Goal: Information Seeking & Learning: Learn about a topic

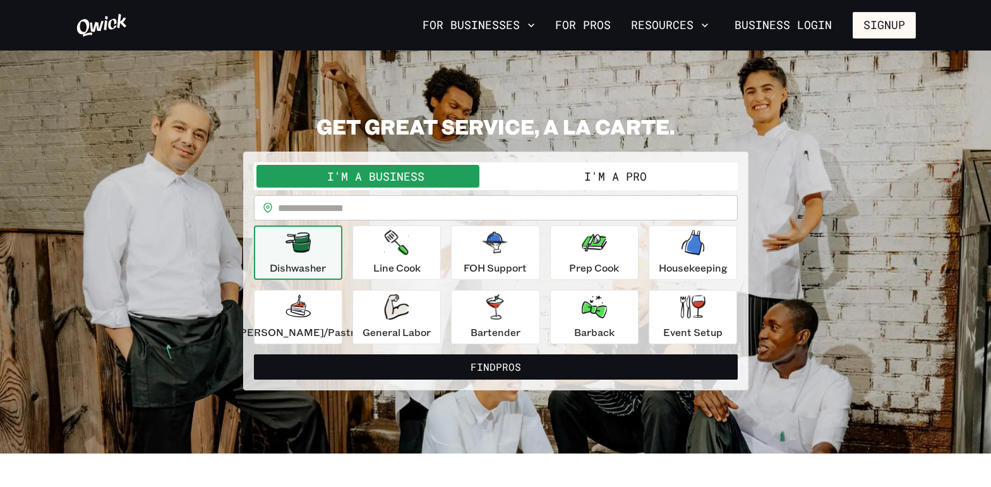
click at [577, 173] on button "I'm a Pro" at bounding box center [615, 176] width 239 height 23
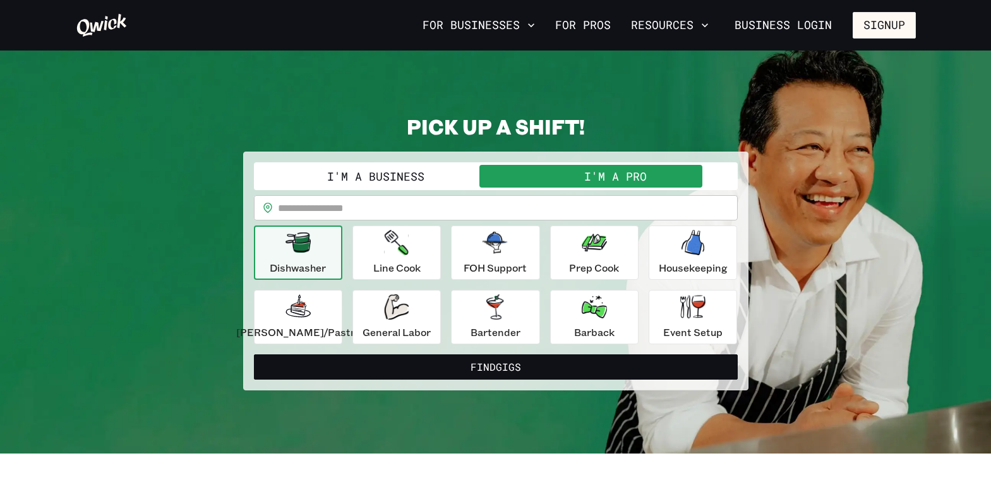
click at [439, 206] on input "text" at bounding box center [508, 207] width 460 height 25
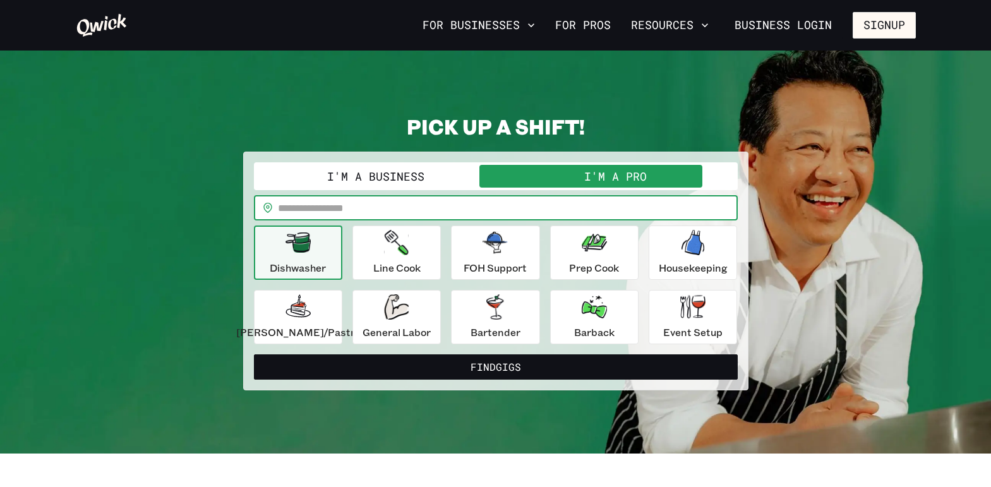
click at [418, 210] on input "text" at bounding box center [508, 207] width 460 height 25
type input "*****"
click at [408, 305] on icon "button" at bounding box center [396, 306] width 25 height 25
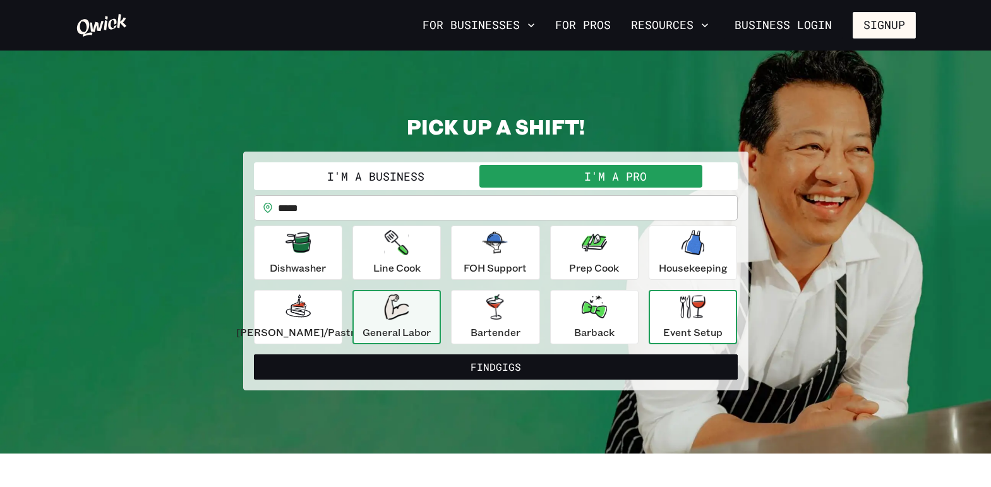
click at [681, 318] on icon "button" at bounding box center [693, 306] width 25 height 23
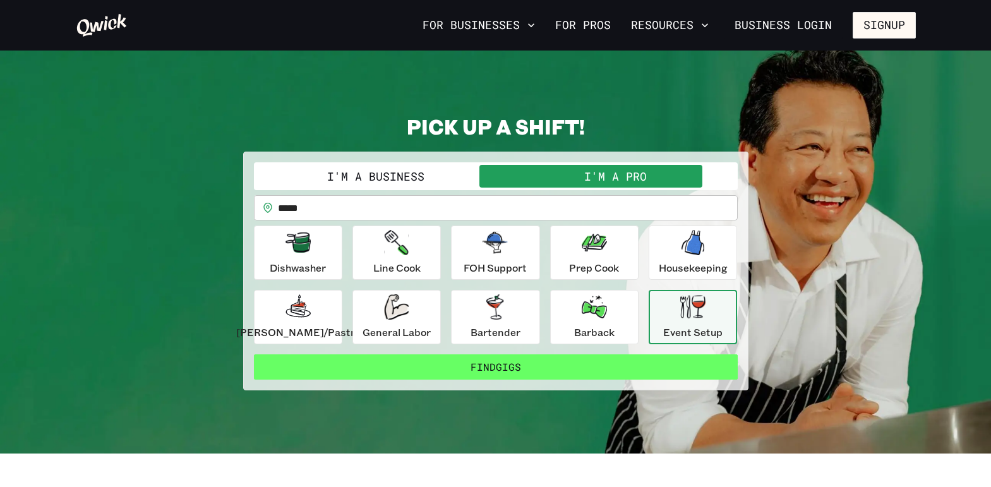
click at [487, 360] on button "Find Gigs" at bounding box center [496, 366] width 484 height 25
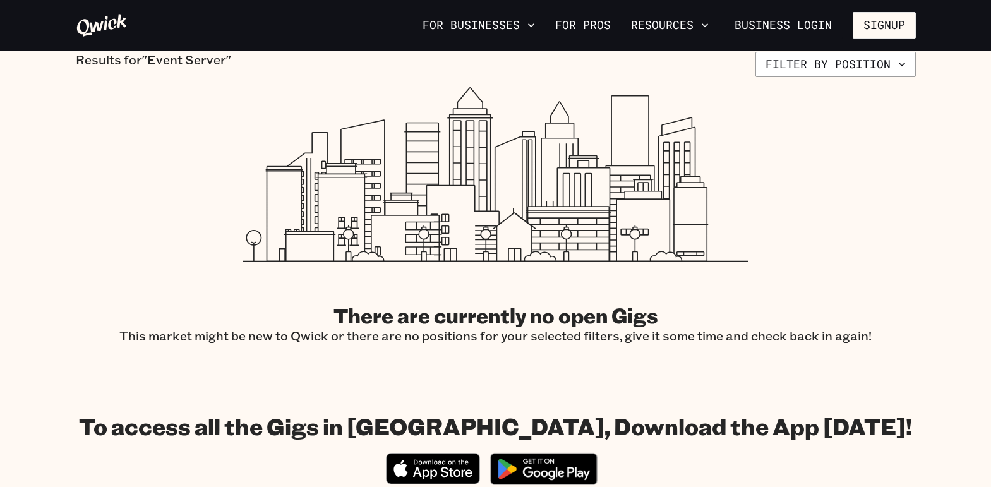
scroll to position [63, 0]
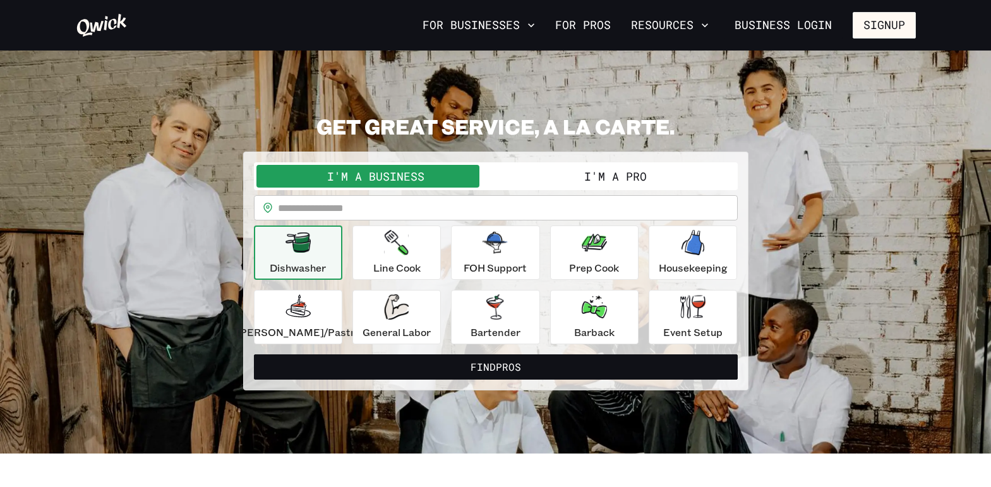
click at [355, 213] on input "text" at bounding box center [508, 207] width 460 height 25
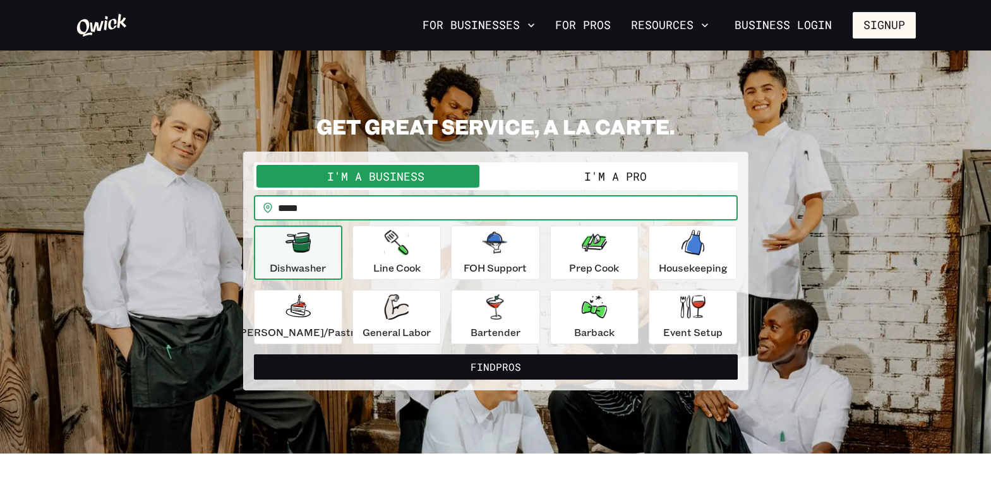
type input "*****"
click at [559, 169] on button "I'm a Pro" at bounding box center [615, 176] width 239 height 23
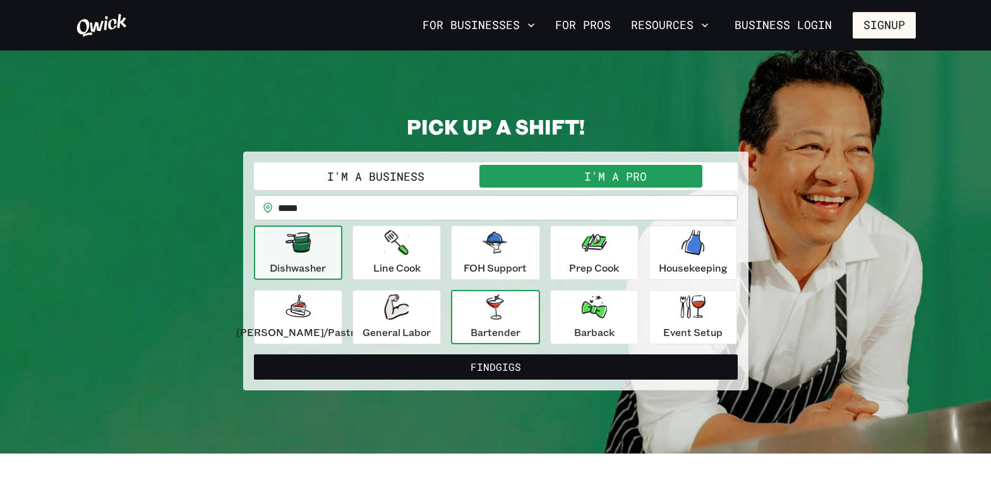
click at [506, 307] on icon "button" at bounding box center [495, 306] width 25 height 25
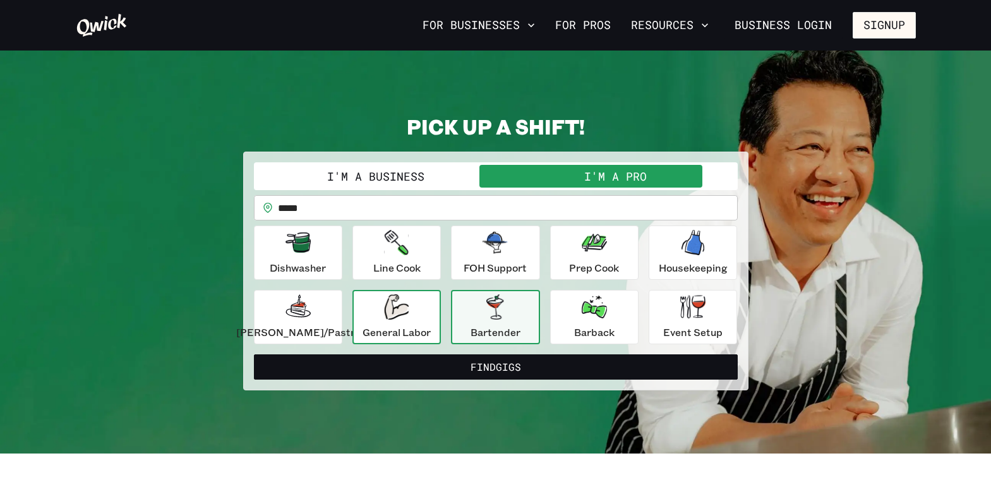
click at [416, 310] on div "General Labor" at bounding box center [397, 316] width 68 height 45
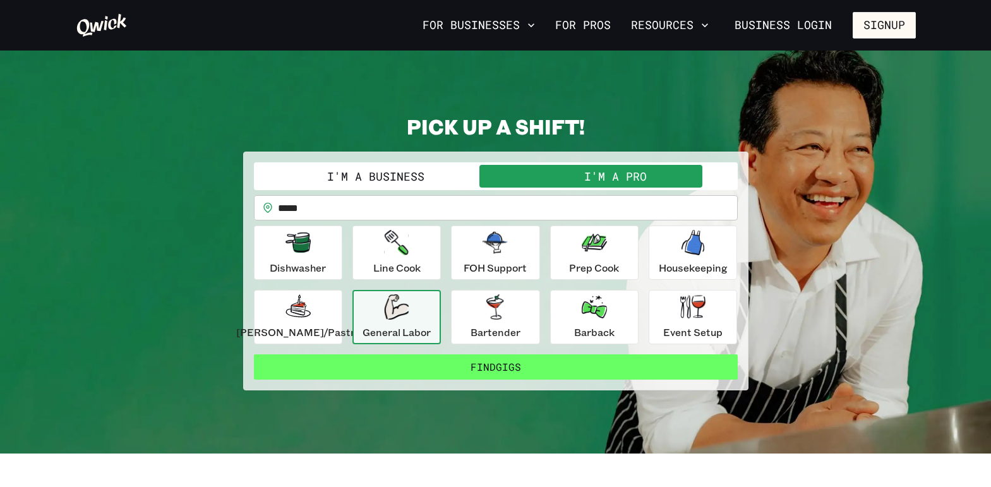
click at [507, 374] on button "Find Gigs" at bounding box center [496, 366] width 484 height 25
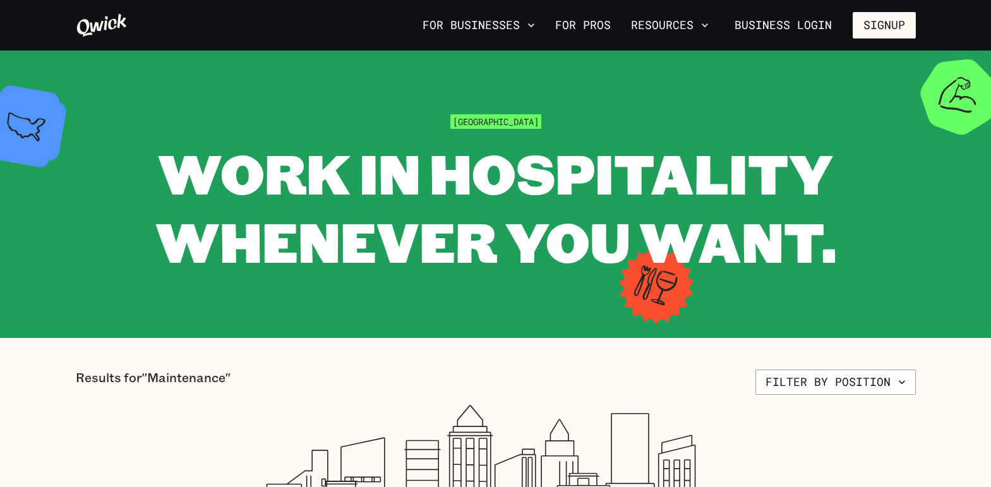
click at [102, 20] on icon at bounding box center [102, 25] width 52 height 25
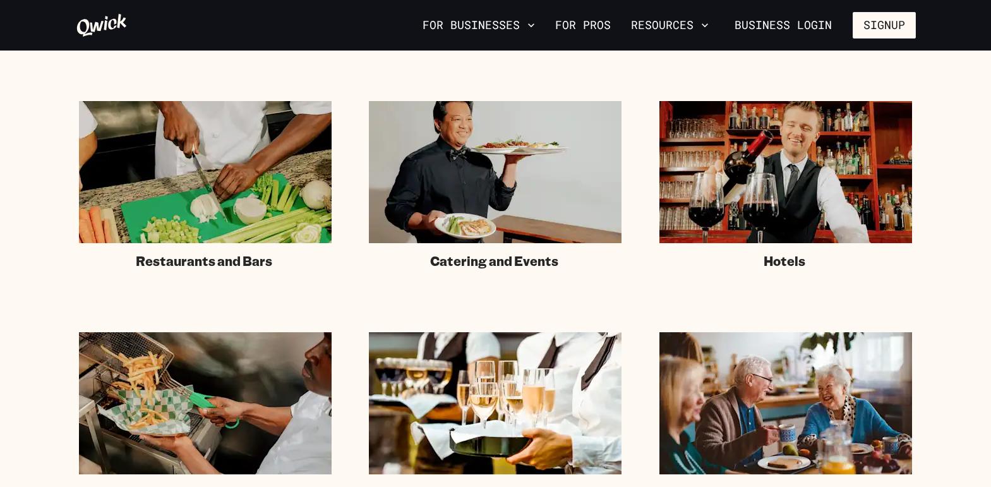
scroll to position [1011, 0]
